Goal: Information Seeking & Learning: Stay updated

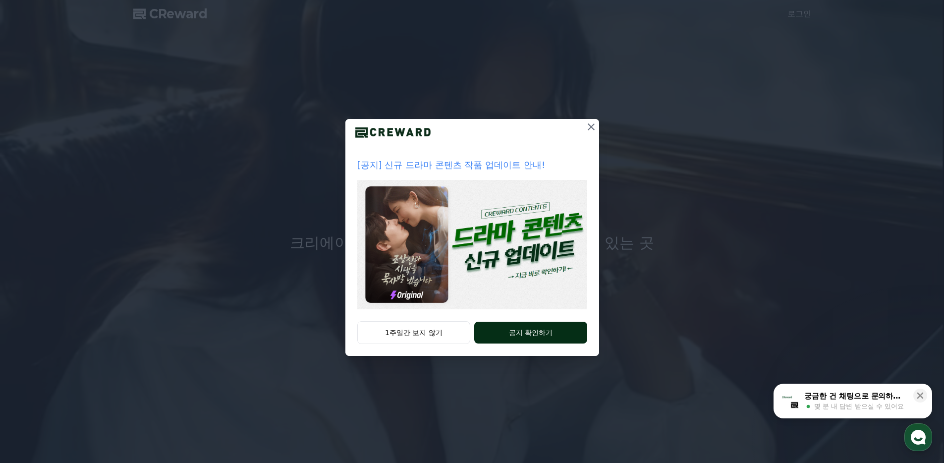
click at [512, 333] on button "공지 확인하기" at bounding box center [530, 333] width 112 height 22
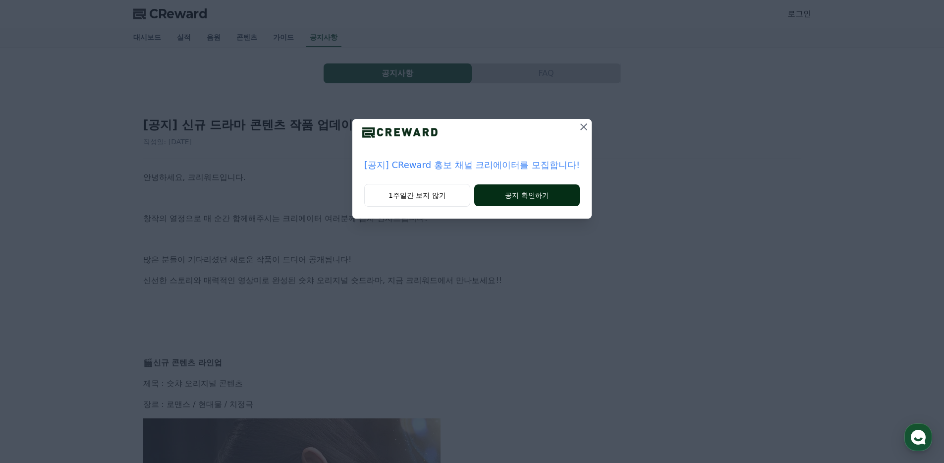
click at [530, 192] on button "공지 확인하기" at bounding box center [527, 195] width 106 height 22
